Goal: Task Accomplishment & Management: Manage account settings

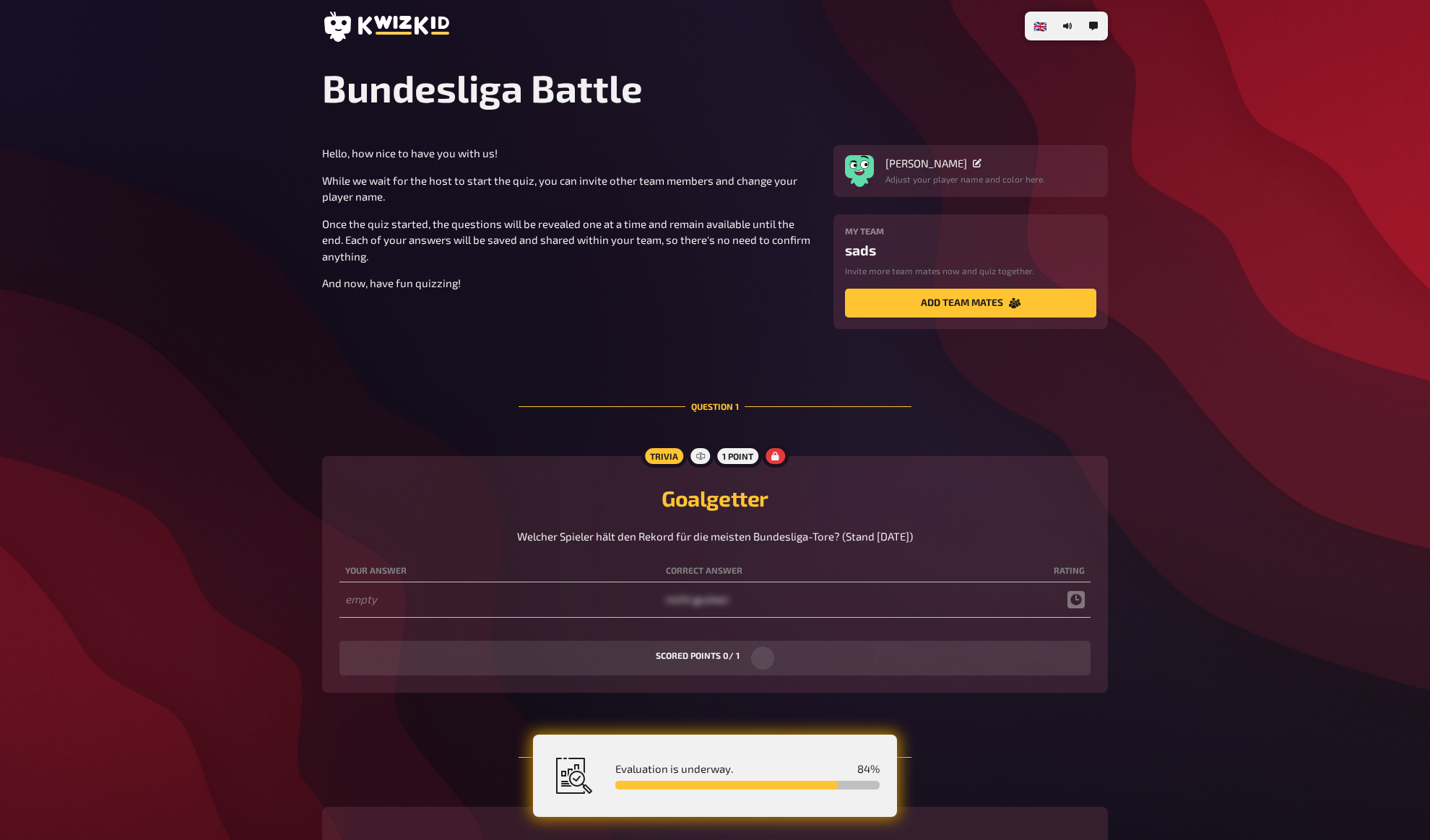
click at [461, 163] on div "Hello, how nice to have you with us! While we wait for the host to start the qu…" at bounding box center [569, 218] width 494 height 146
click at [463, 158] on p "Hello, how nice to have you with us!" at bounding box center [569, 154] width 494 height 17
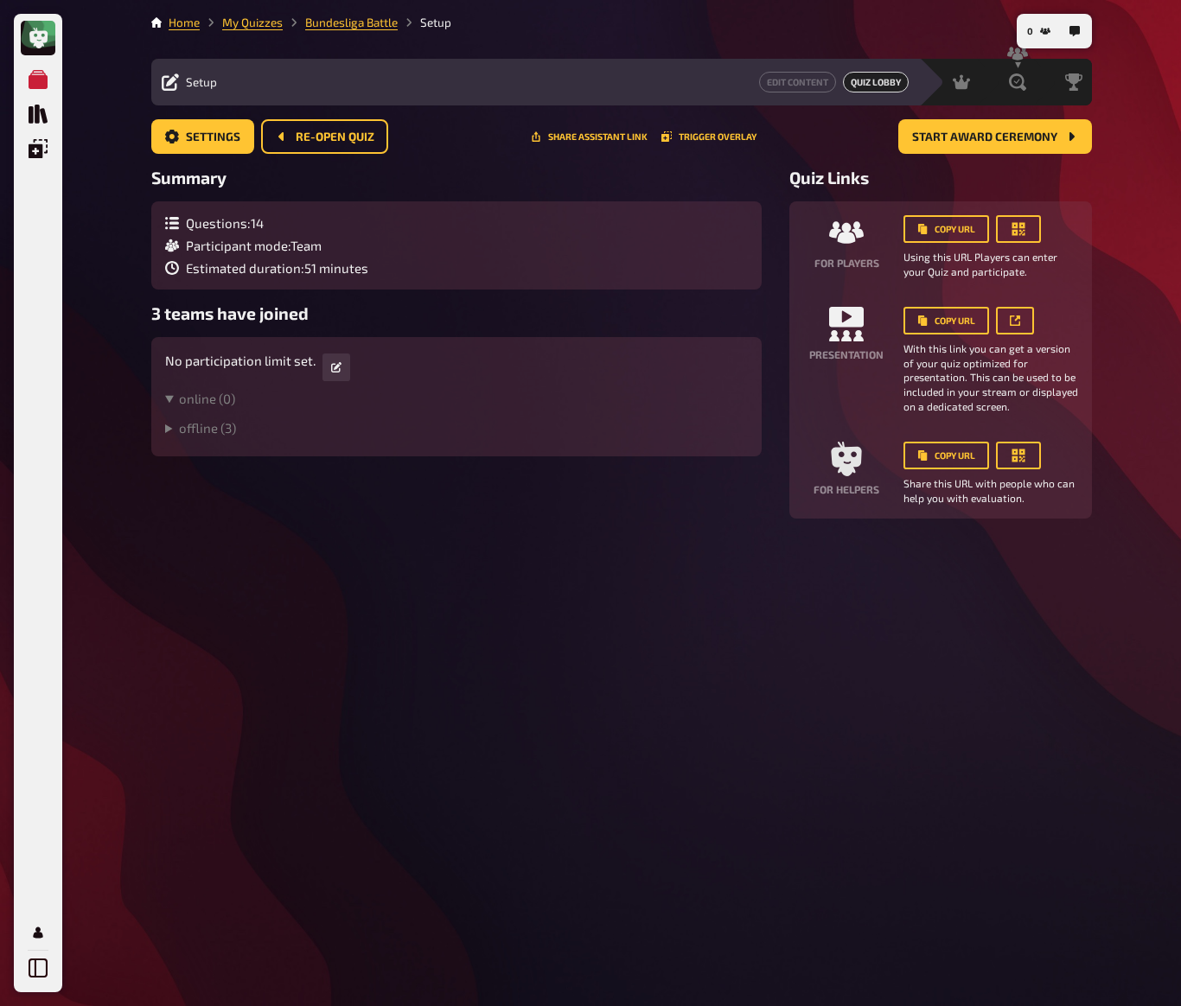
click at [562, 236] on div "Meine Quizze Quiz Sammlung Einblendungen Mein Konto 0 Home My Quizzes Bundeslig…" at bounding box center [590, 503] width 1181 height 1006
click at [562, 224] on div "Meine Quizze Quiz Sammlung Einblendungen Mein Konto 0 Home My Quizzes Bundeslig…" at bounding box center [590, 503] width 1181 height 1006
click at [562, 215] on div "Meine Quizze Quiz Sammlung Einblendungen Mein Konto 0 Home My Quizzes Bundeslig…" at bounding box center [590, 503] width 1181 height 1006
drag, startPoint x: 1129, startPoint y: 215, endPoint x: 1095, endPoint y: 195, distance: 39.1
click at [562, 215] on div "Meine Quizze Quiz Sammlung Einblendungen Mein Konto 0 Home My Quizzes Bundeslig…" at bounding box center [590, 503] width 1181 height 1006
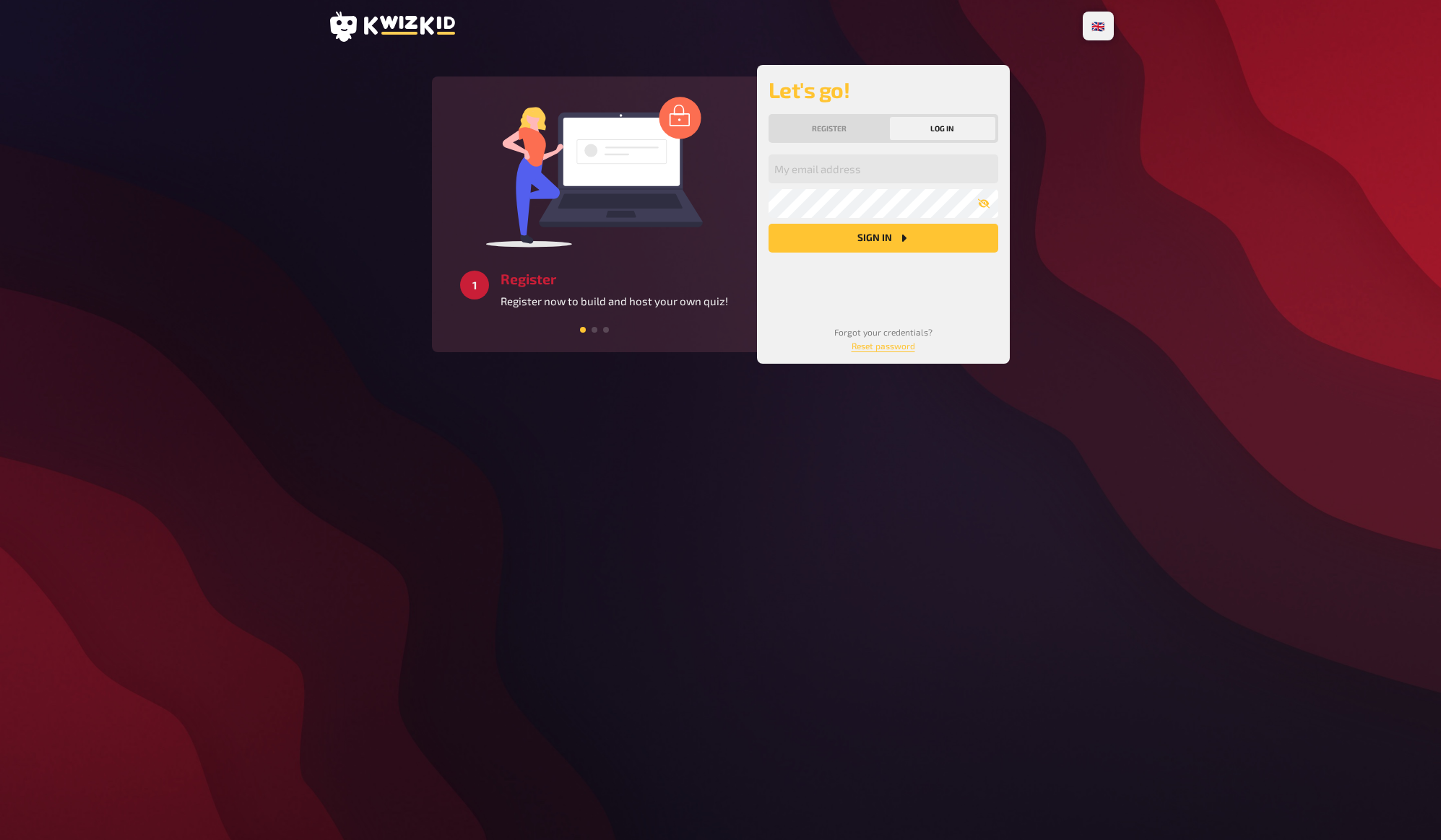
click at [893, 273] on div "My email address My password Sign in" at bounding box center [883, 228] width 230 height 147
click at [885, 236] on button "Sign in" at bounding box center [883, 238] width 230 height 29
click at [845, 131] on button "Register" at bounding box center [829, 129] width 116 height 23
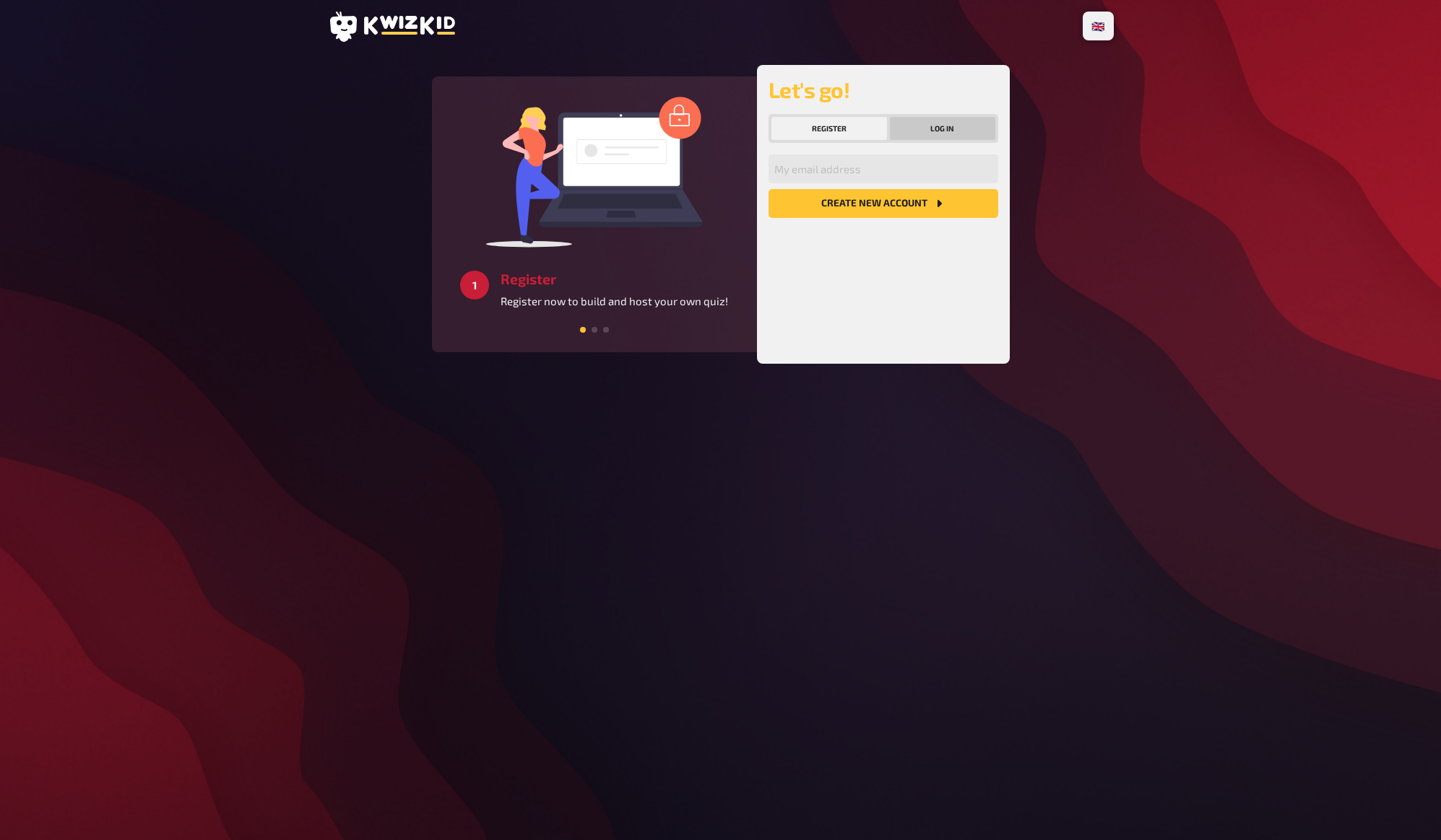
click at [924, 119] on button "Log in" at bounding box center [942, 129] width 105 height 23
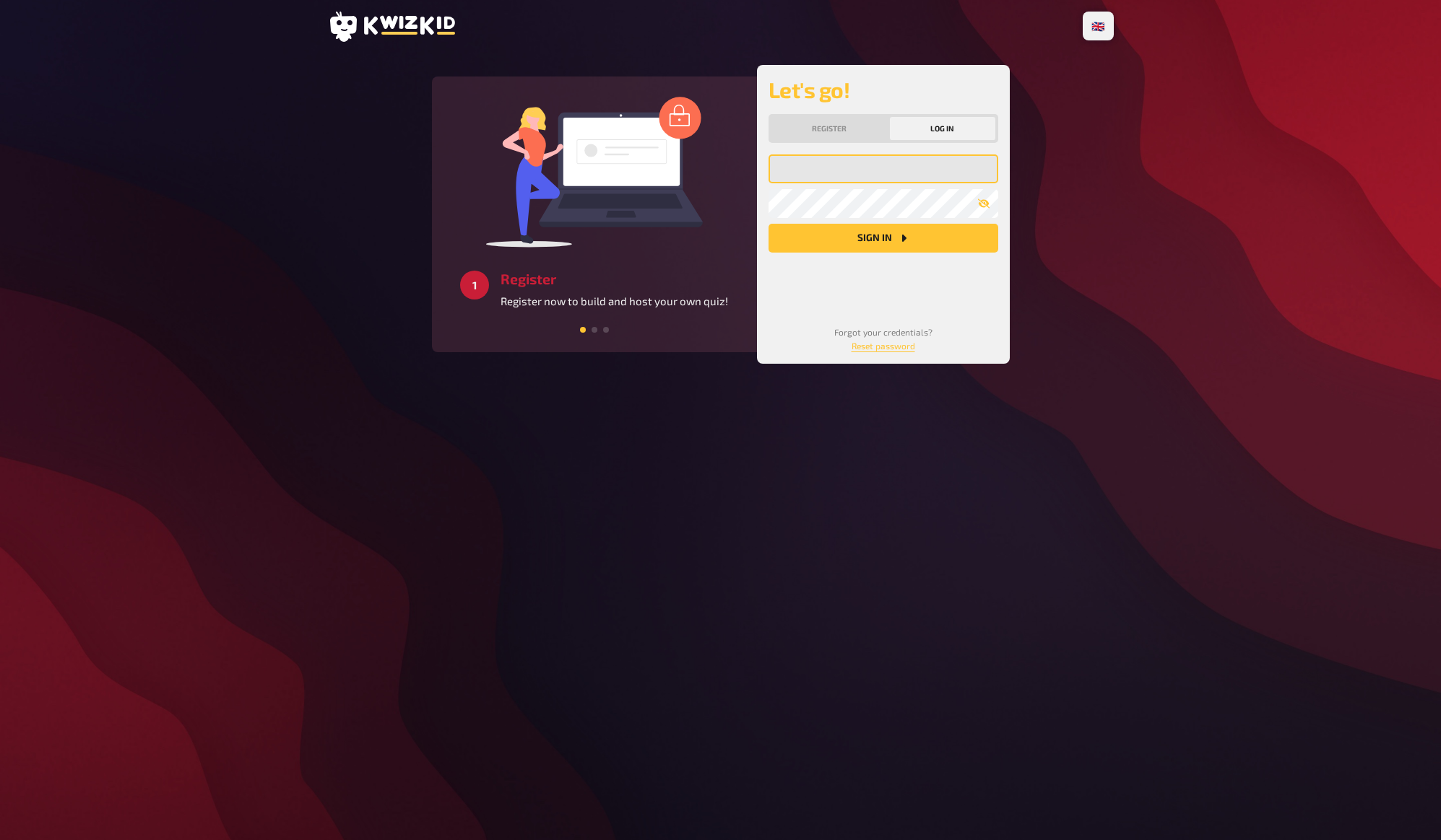
click at [855, 178] on input "email" at bounding box center [883, 169] width 230 height 29
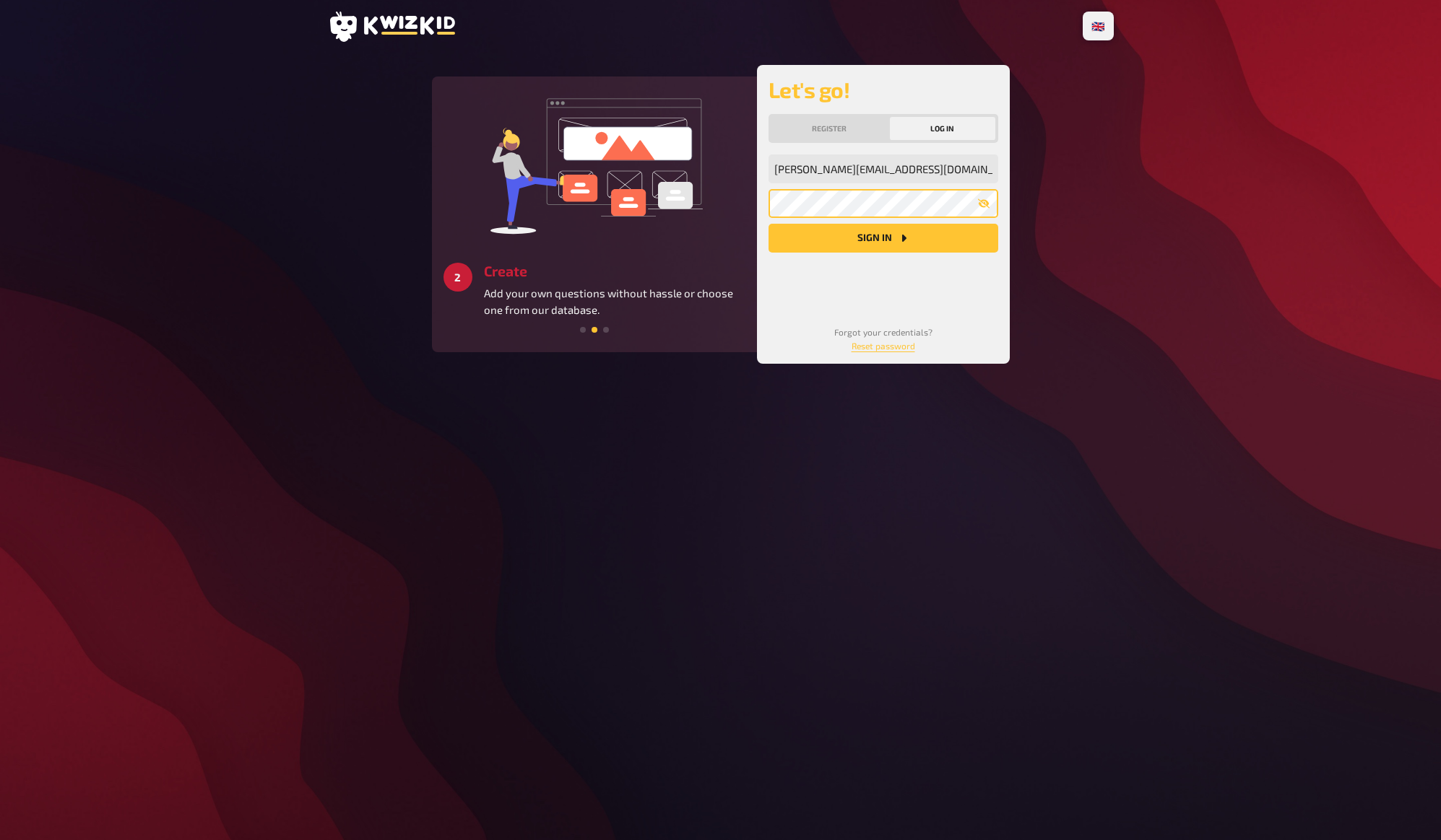
click at [769, 224] on button "Sign in" at bounding box center [883, 238] width 230 height 29
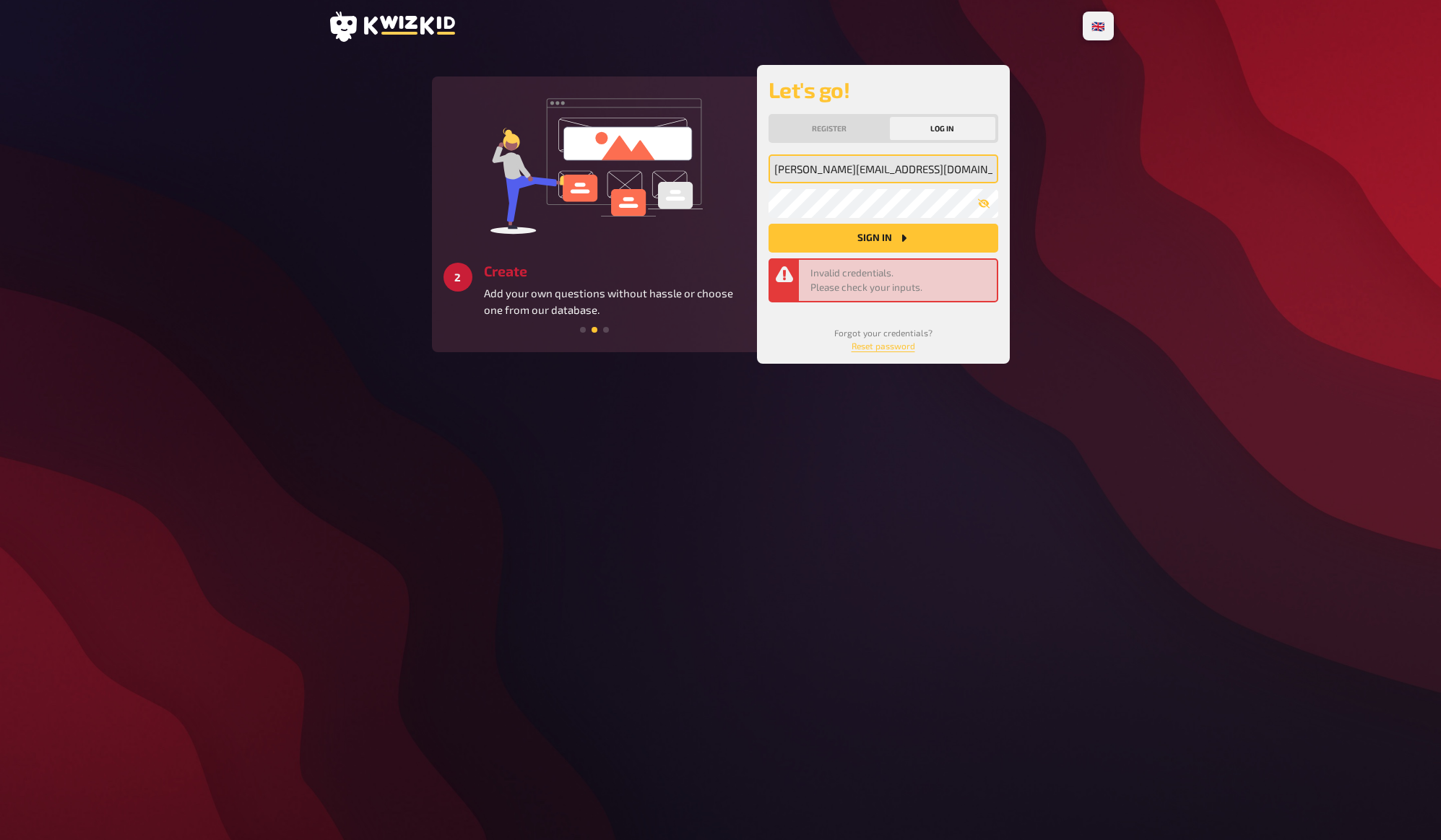
drag, startPoint x: 814, startPoint y: 169, endPoint x: 1062, endPoint y: 177, distance: 248.1
click at [1062, 177] on main "3 Get started Create a unique quiz experience for all participants and keep the…" at bounding box center [720, 215] width 786 height 299
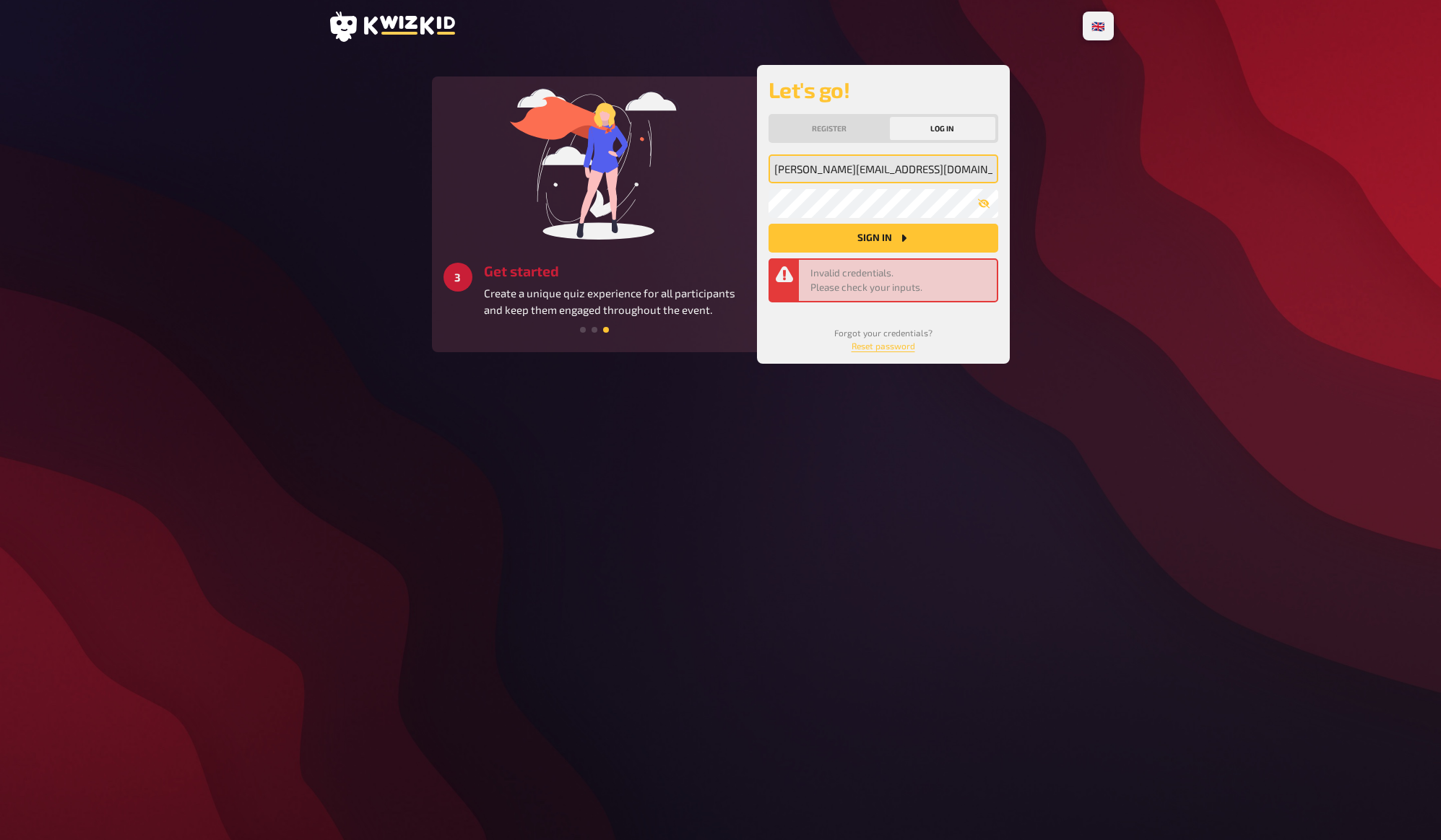
type input "stefan@rubberduck.studio"
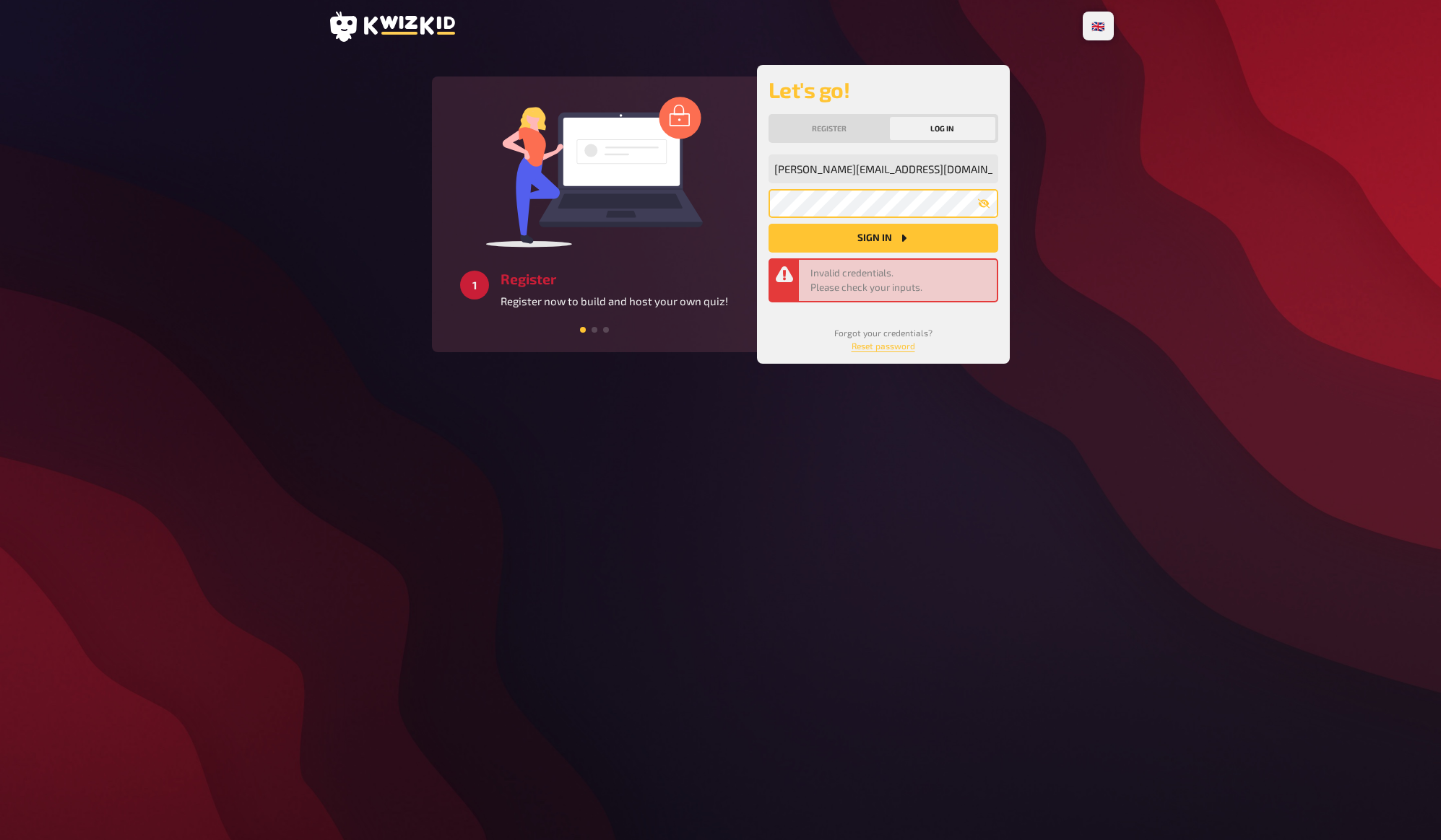
click at [769, 224] on button "Sign in" at bounding box center [883, 238] width 230 height 29
click at [1039, 175] on main "2 Create Add your own questions without hassle or choose one from our database.…" at bounding box center [720, 215] width 786 height 299
click at [1040, 201] on main "2 Create Add your own questions without hassle or choose one from our database.…" at bounding box center [720, 215] width 786 height 299
click at [914, 175] on input "stefan@rubberduck.studio" at bounding box center [883, 169] width 230 height 29
click at [1122, 135] on div "🇩🇪 Deutsch 🇬🇧 English 🇳🇱 Nederlands 2 Create Add your own questions without has…" at bounding box center [721, 420] width 809 height 840
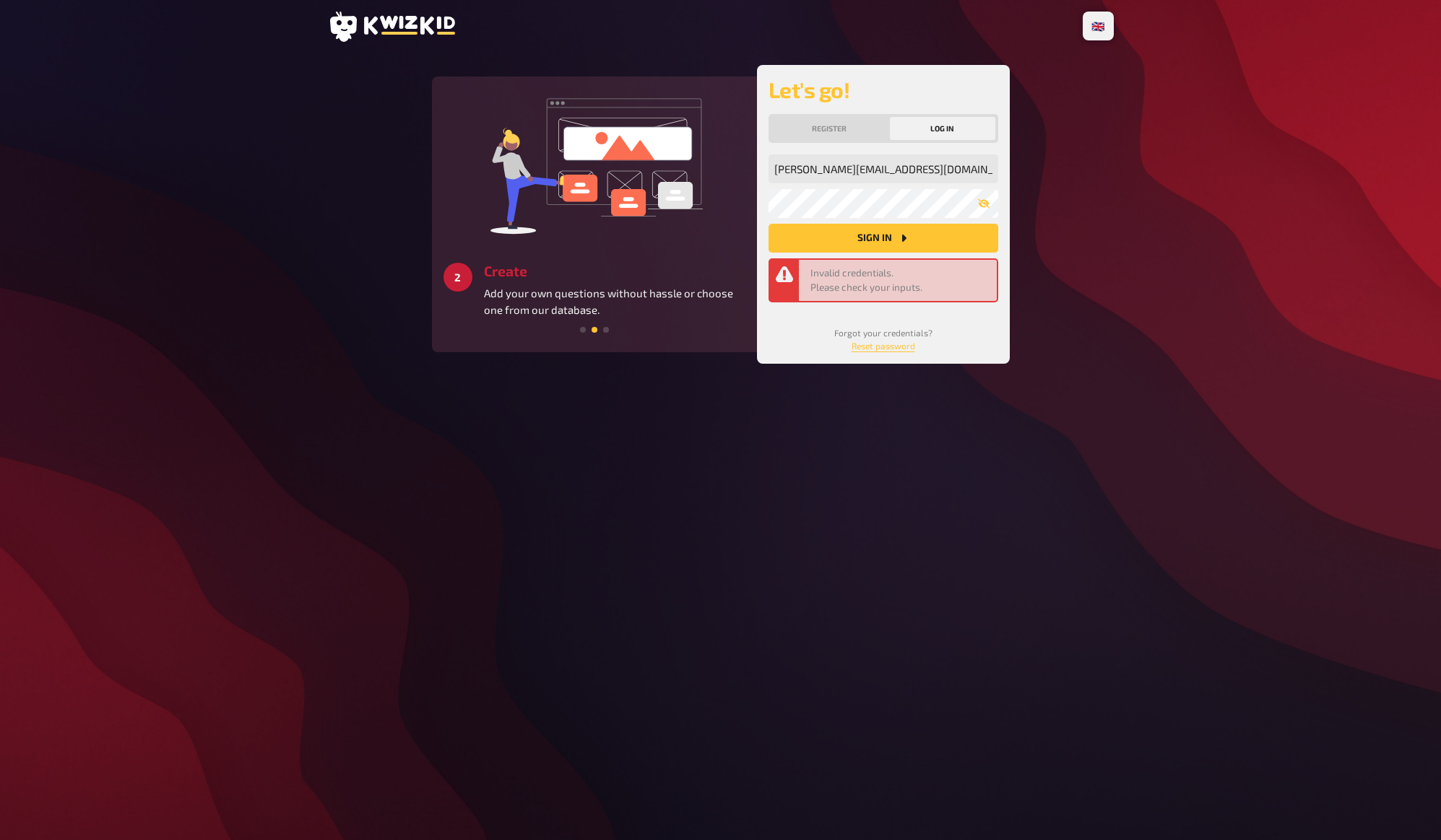
click at [1121, 163] on div "🇩🇪 Deutsch 🇬🇧 English 🇳🇱 Nederlands 3 Get started Create a unique quiz experien…" at bounding box center [721, 420] width 809 height 840
click at [1119, 200] on div "🇩🇪 Deutsch 🇬🇧 English 🇳🇱 Nederlands 3 Get started Create a unique quiz experien…" at bounding box center [721, 420] width 809 height 840
